Goal: Find specific page/section: Find specific page/section

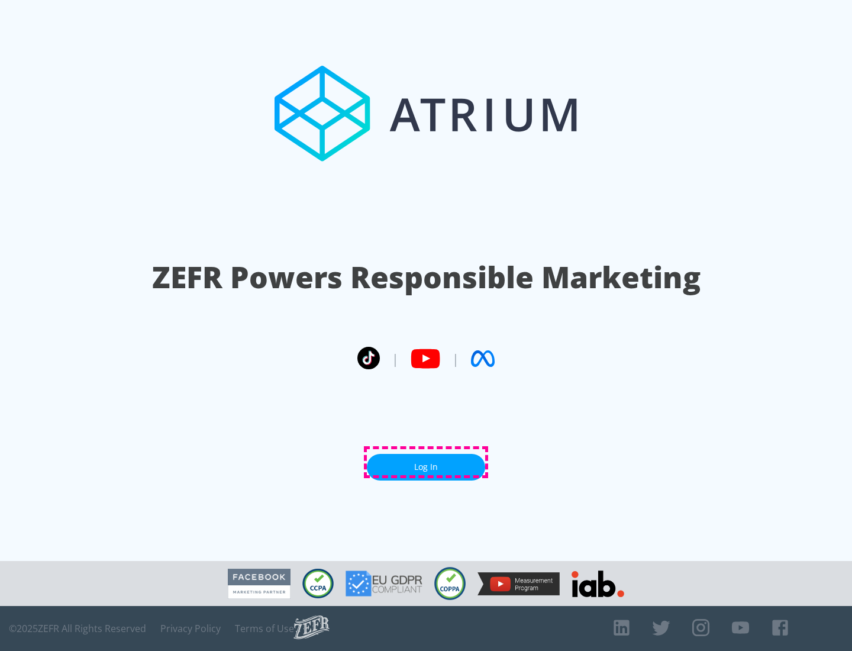
click at [426, 462] on link "Log In" at bounding box center [426, 467] width 118 height 27
